Goal: Transaction & Acquisition: Download file/media

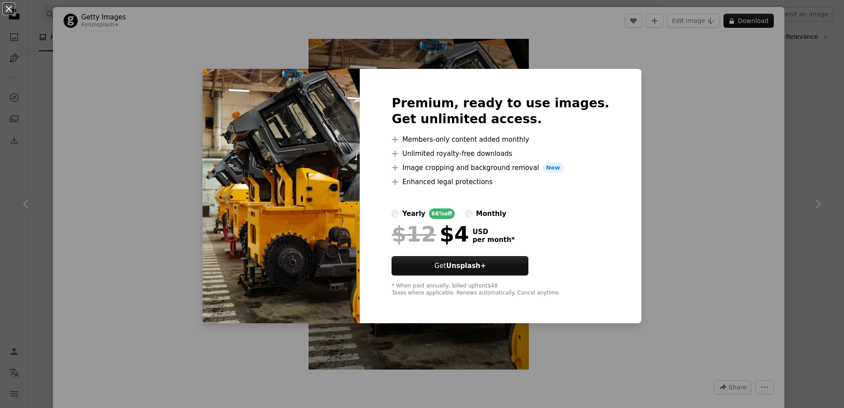
scroll to position [2319, 0]
click at [497, 216] on div "monthly" at bounding box center [491, 213] width 30 height 11
click at [425, 214] on div "yearly" at bounding box center [413, 213] width 23 height 11
click at [651, 164] on div "An X shape Premium, ready to use images. Get unlimited access. A plus sign Memb…" at bounding box center [422, 204] width 844 height 408
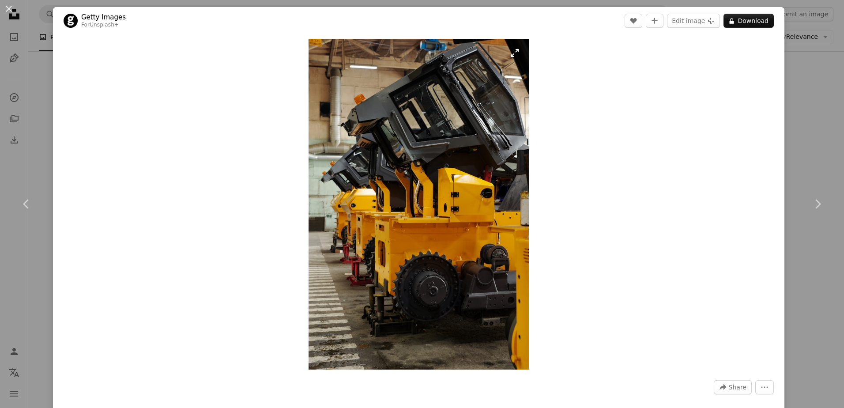
click at [424, 190] on img "Zoom in on this image" at bounding box center [419, 204] width 220 height 331
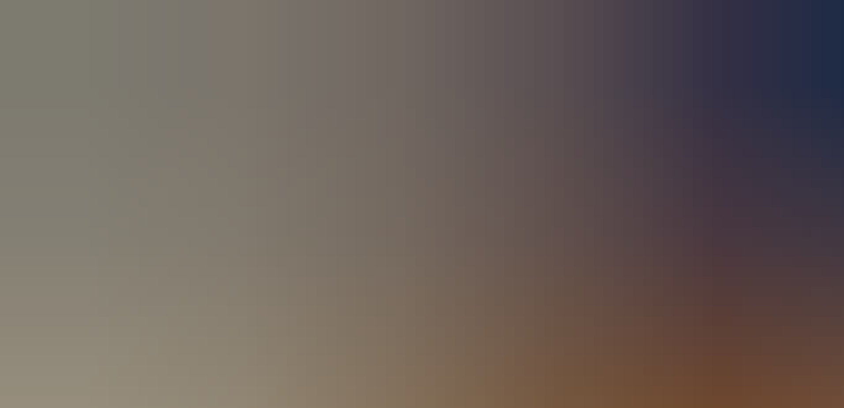
scroll to position [420, 0]
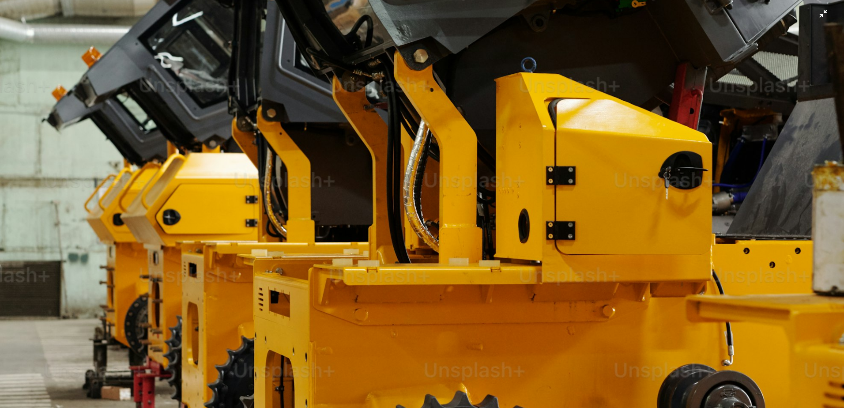
click at [428, 189] on img "Zoom out on this image" at bounding box center [422, 213] width 845 height 1268
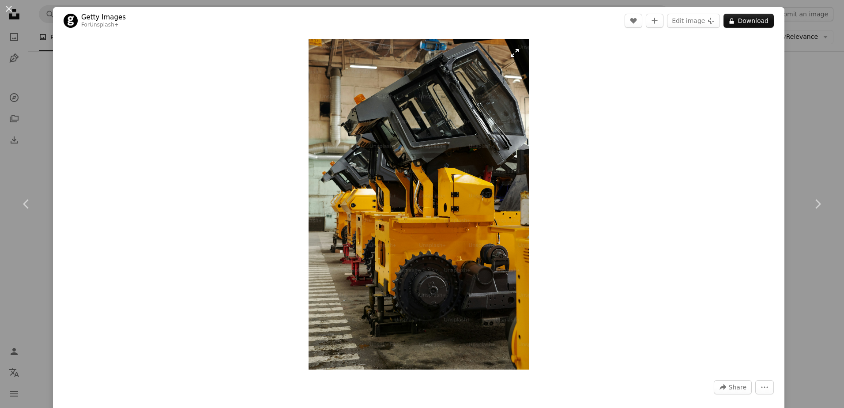
click at [512, 54] on img "Zoom in on this image" at bounding box center [419, 204] width 220 height 331
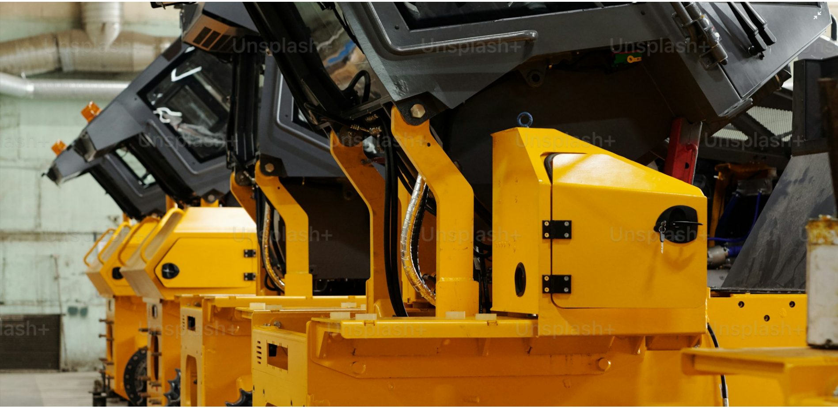
scroll to position [376, 0]
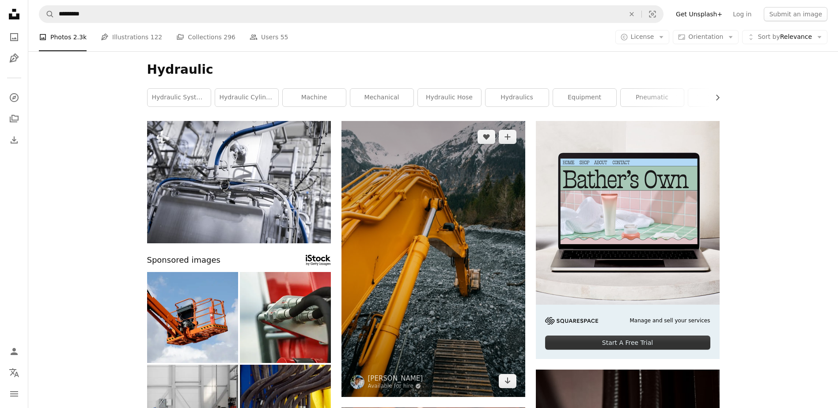
click at [409, 188] on img at bounding box center [433, 259] width 184 height 276
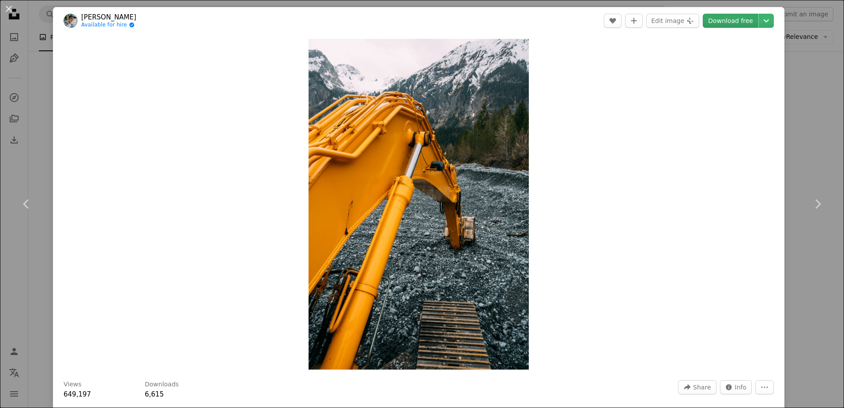
click at [736, 23] on link "Download free" at bounding box center [731, 21] width 56 height 14
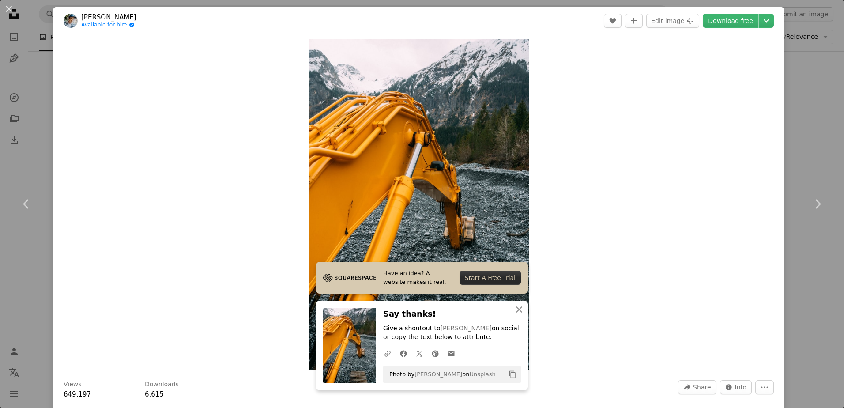
click at [662, 109] on div "Zoom in" at bounding box center [419, 204] width 732 height 340
click at [798, 81] on div "An X shape Chevron left Chevron right [PERSON_NAME] Available for hire A checkm…" at bounding box center [422, 204] width 844 height 408
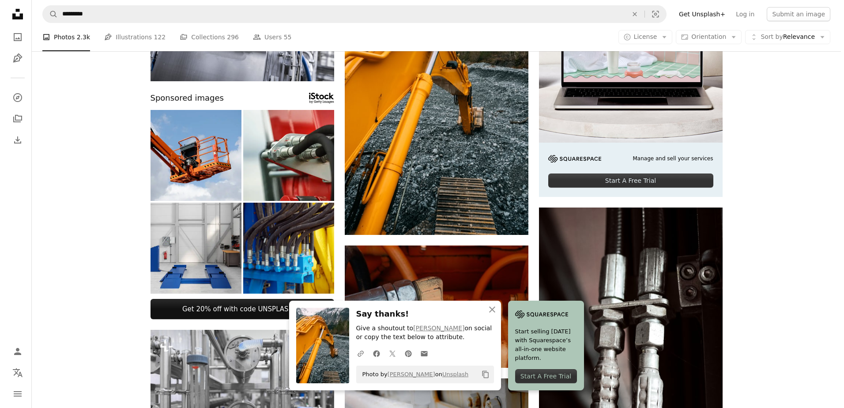
scroll to position [309, 0]
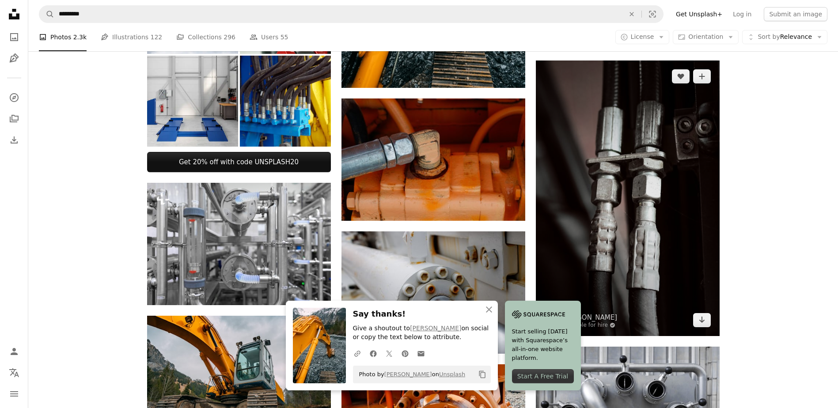
click at [611, 183] on img at bounding box center [628, 198] width 184 height 276
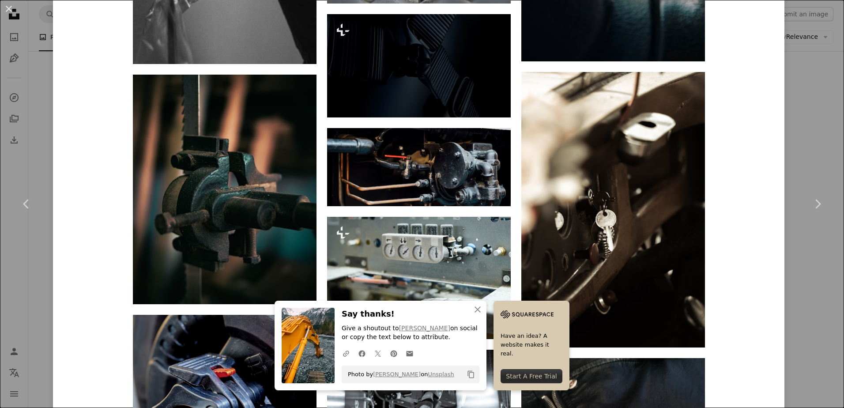
scroll to position [2786, 0]
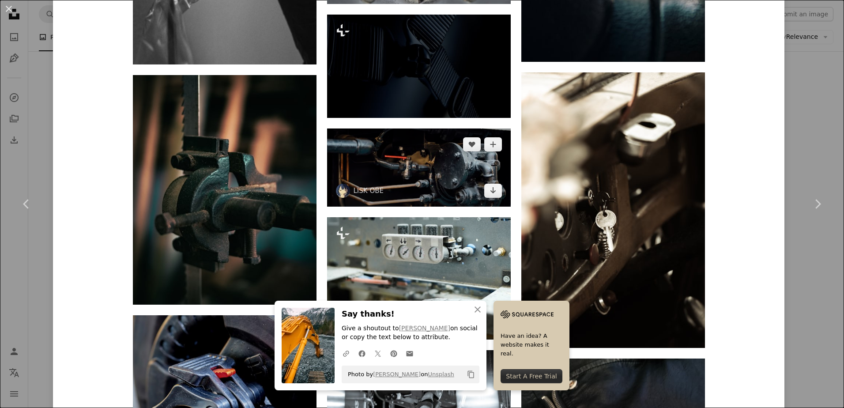
click at [425, 178] on img at bounding box center [419, 168] width 184 height 78
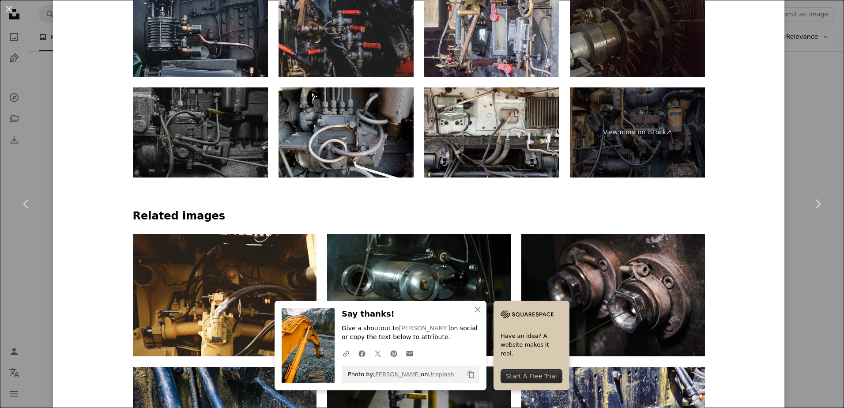
scroll to position [707, 0]
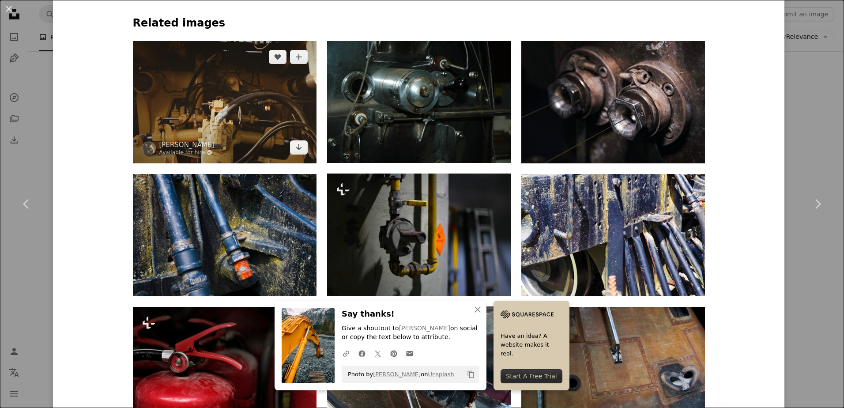
click at [222, 101] on img at bounding box center [225, 102] width 184 height 122
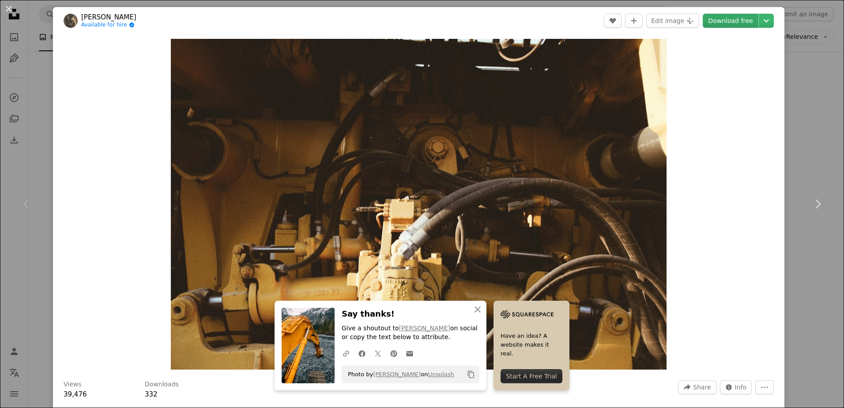
click at [737, 21] on link "Download free" at bounding box center [731, 21] width 56 height 14
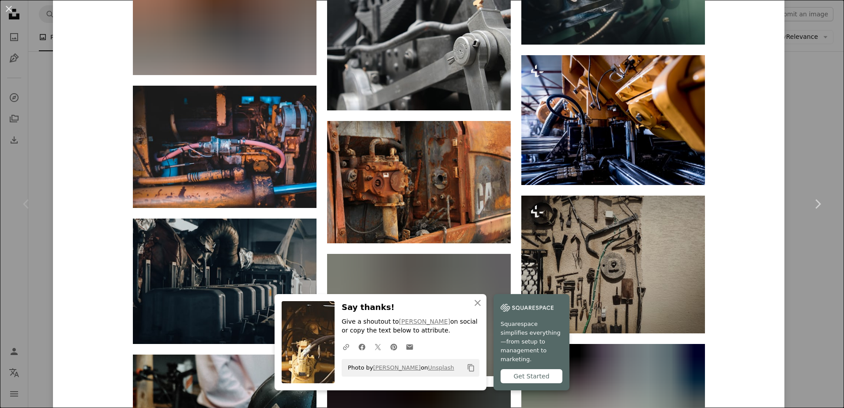
scroll to position [4869, 0]
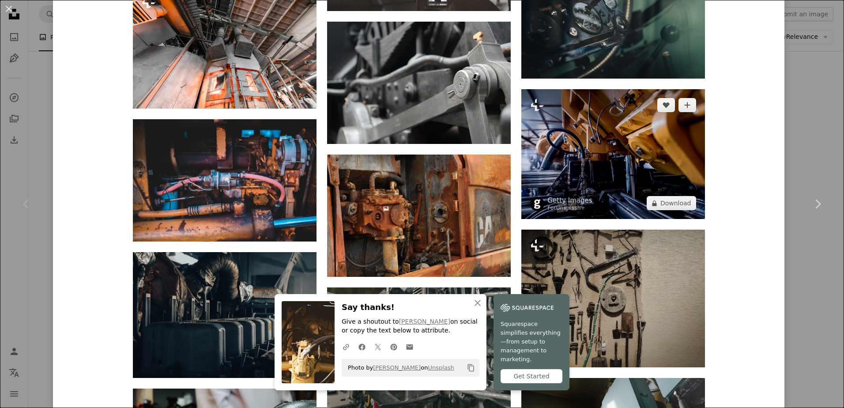
click at [584, 160] on img at bounding box center [614, 154] width 184 height 130
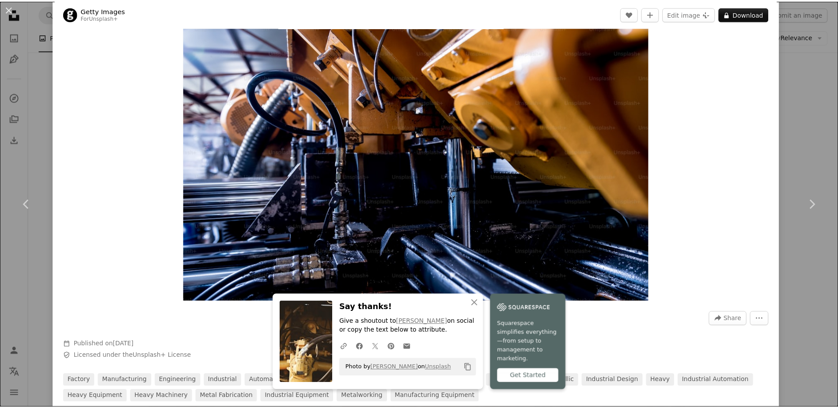
scroll to position [44, 0]
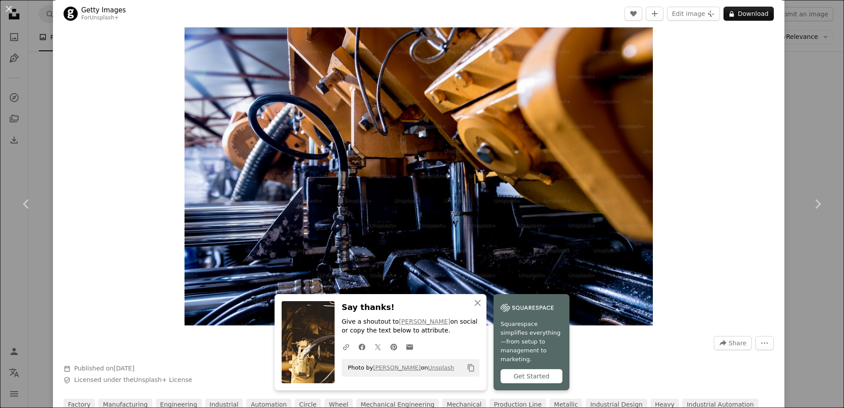
click at [816, 143] on div "An X shape Chevron left Chevron right Getty Images For Unsplash+ A heart A plus…" at bounding box center [422, 204] width 844 height 408
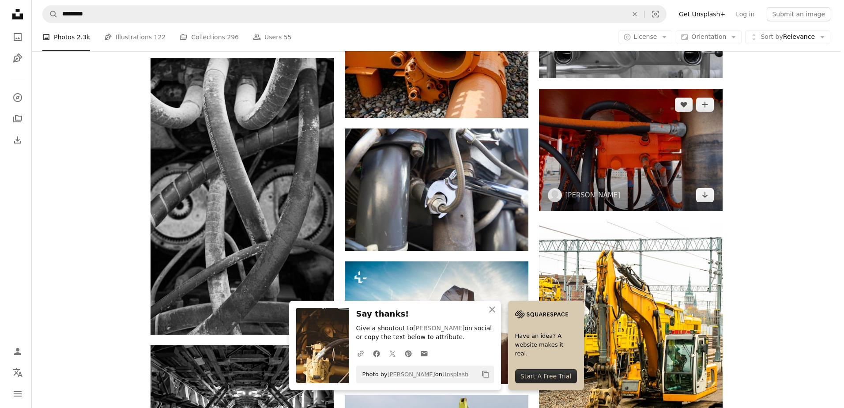
scroll to position [707, 0]
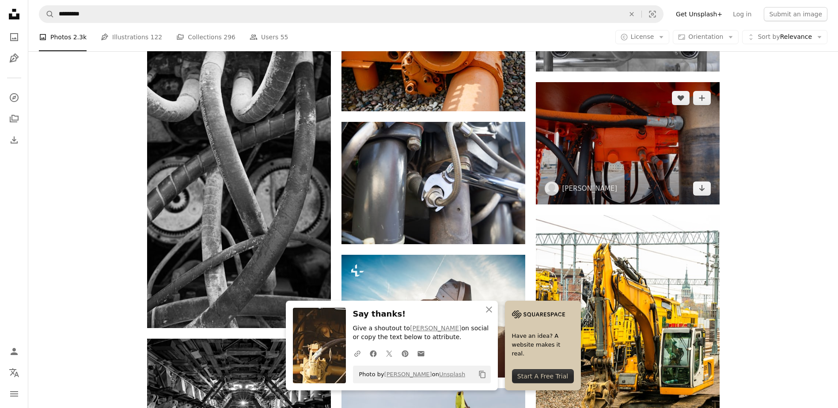
click at [656, 146] on img at bounding box center [628, 143] width 184 height 122
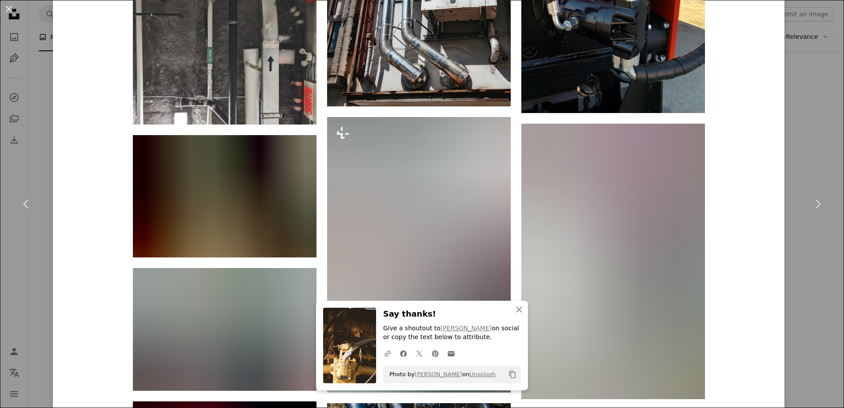
scroll to position [1236, 0]
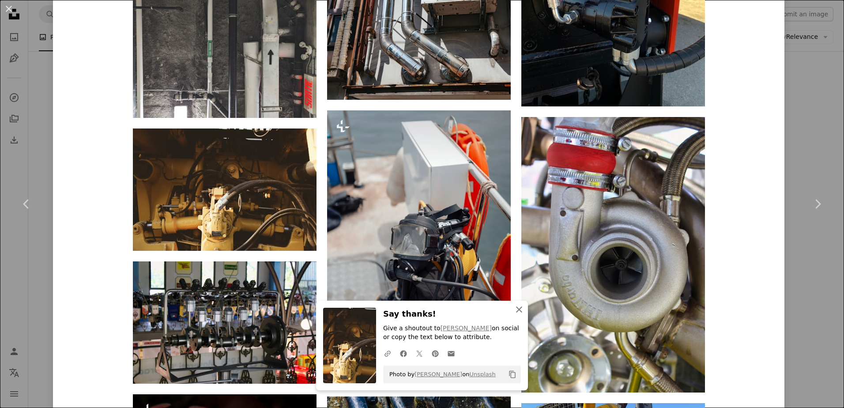
click at [515, 312] on icon "An X shape" at bounding box center [519, 309] width 11 height 11
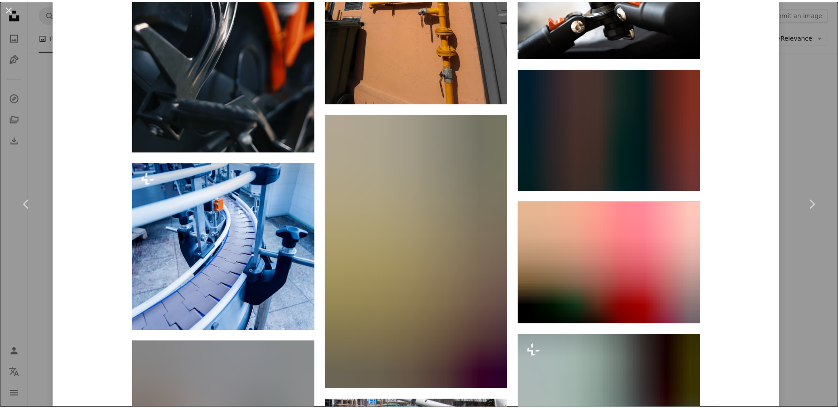
scroll to position [0, 0]
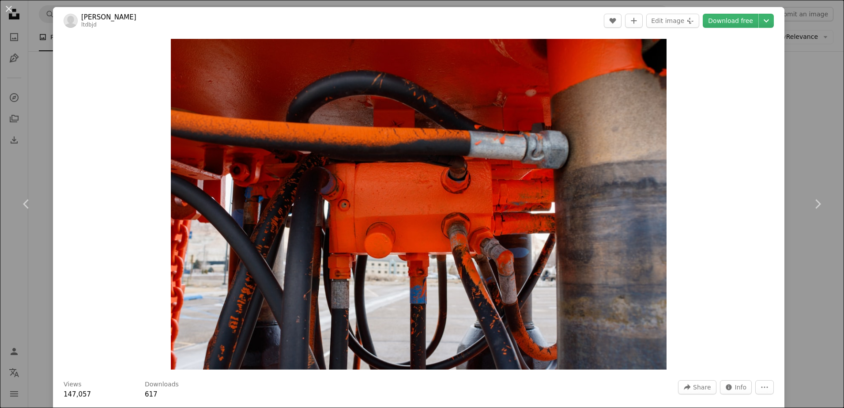
click at [804, 79] on div "An X shape Chevron left Chevron right [PERSON_NAME] ltdbjd A heart A plus sign …" at bounding box center [422, 204] width 844 height 408
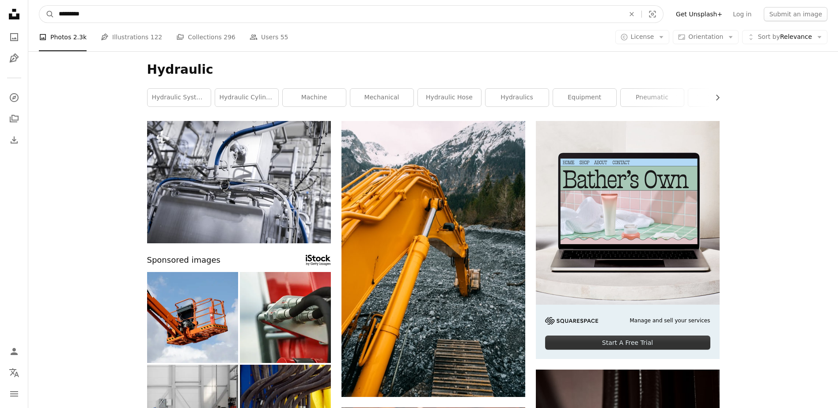
click at [103, 19] on input "*********" at bounding box center [337, 14] width 567 height 17
type input "**********"
click button "A magnifying glass" at bounding box center [46, 14] width 15 height 17
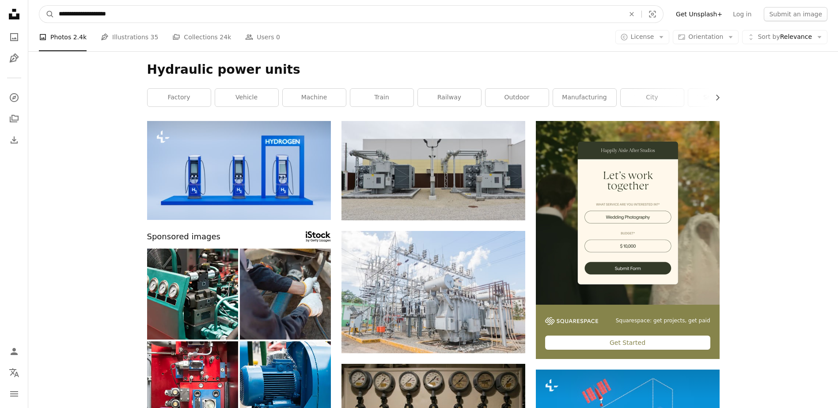
click at [127, 17] on input "**********" at bounding box center [337, 14] width 567 height 17
type input "**********"
click button "A magnifying glass" at bounding box center [46, 14] width 15 height 17
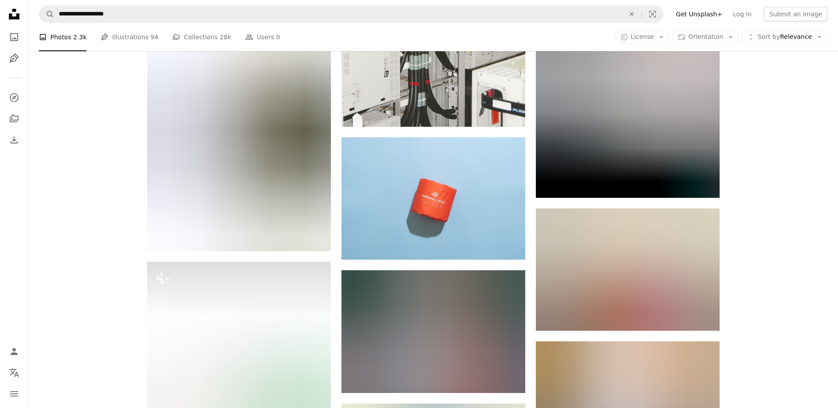
scroll to position [6712, 0]
